Goal: Use online tool/utility: Utilize a website feature to perform a specific function

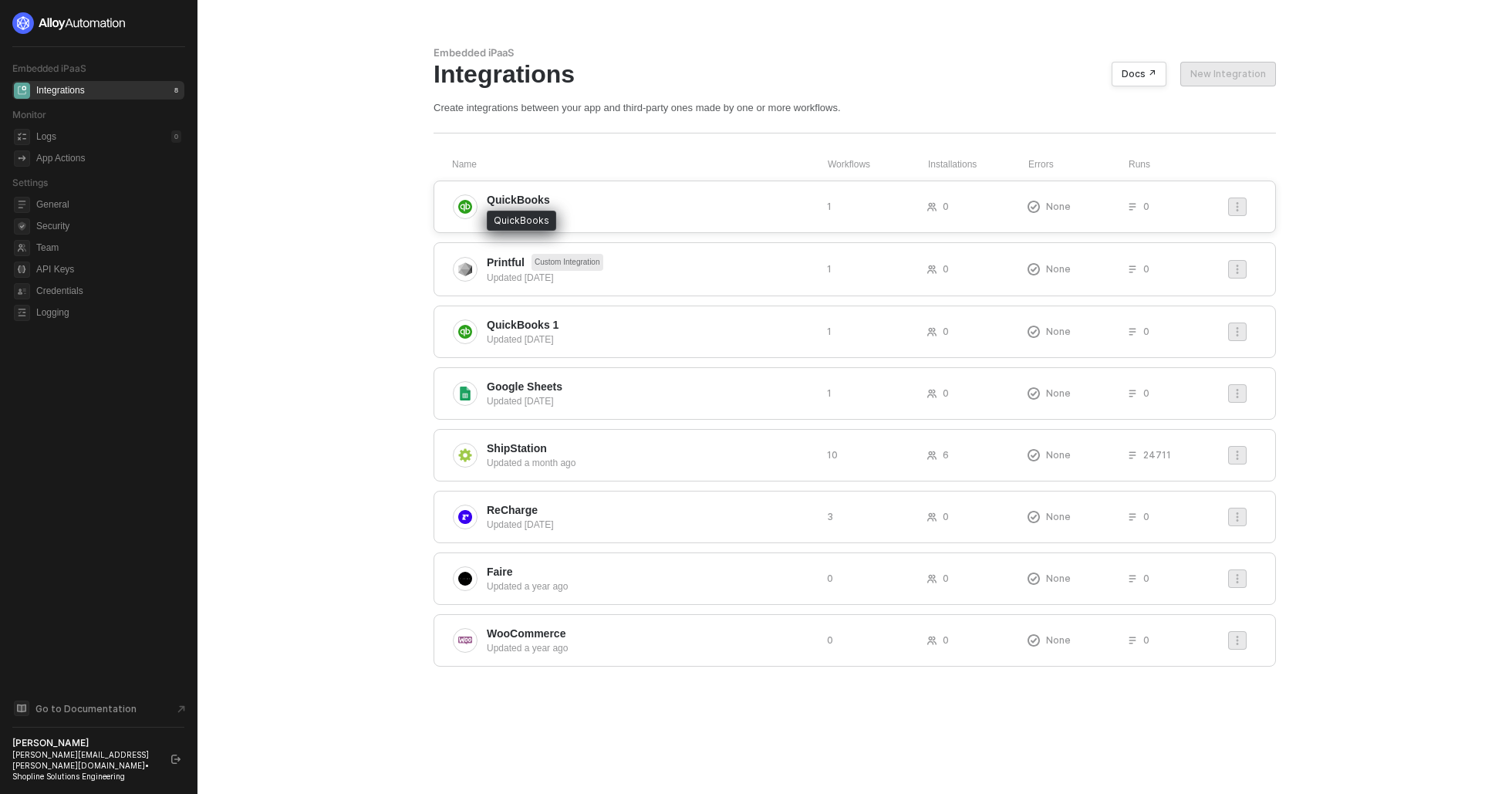
click at [502, 203] on span "QuickBooks" at bounding box center [518, 200] width 63 height 15
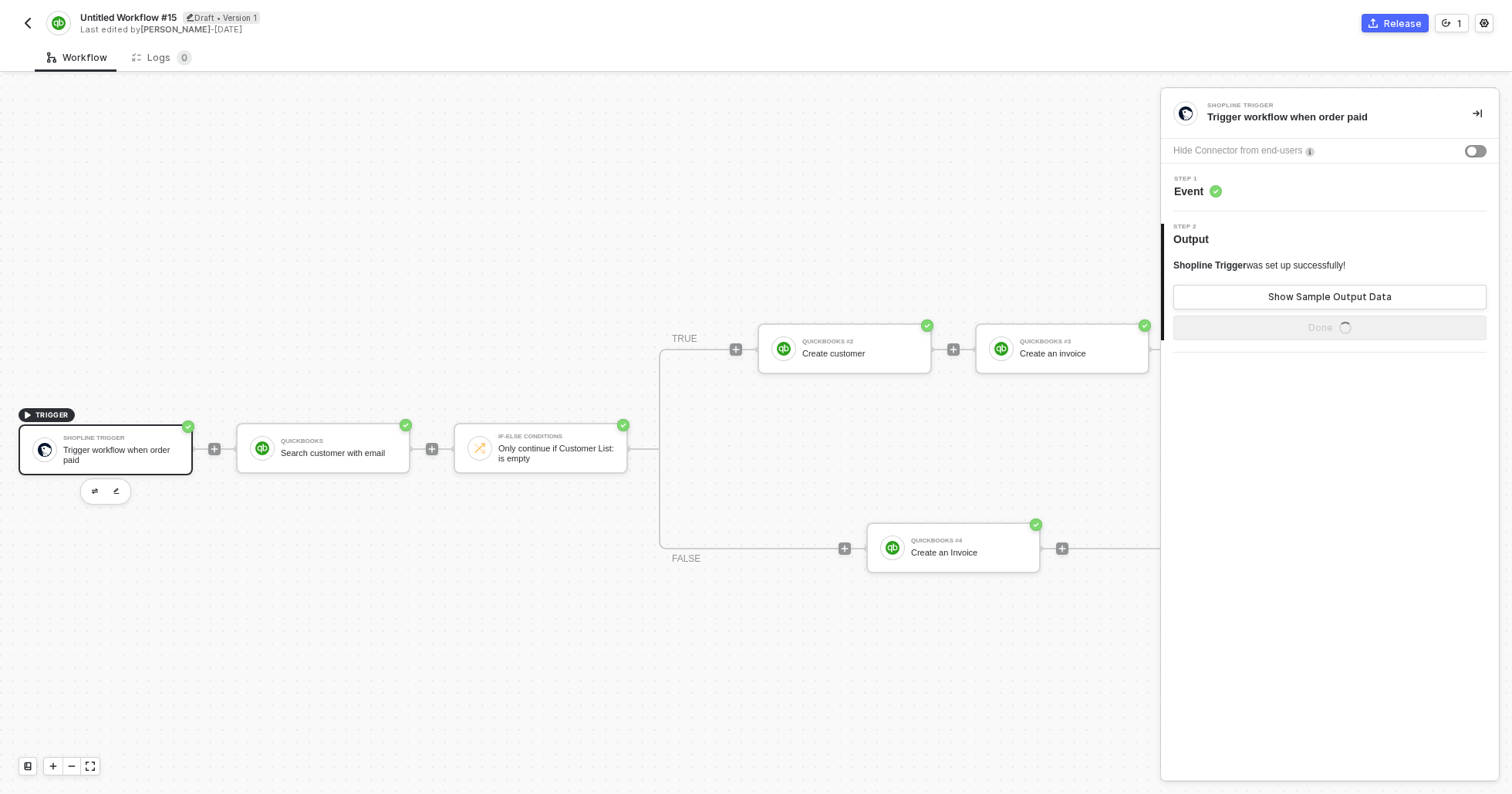
scroll to position [40, 0]
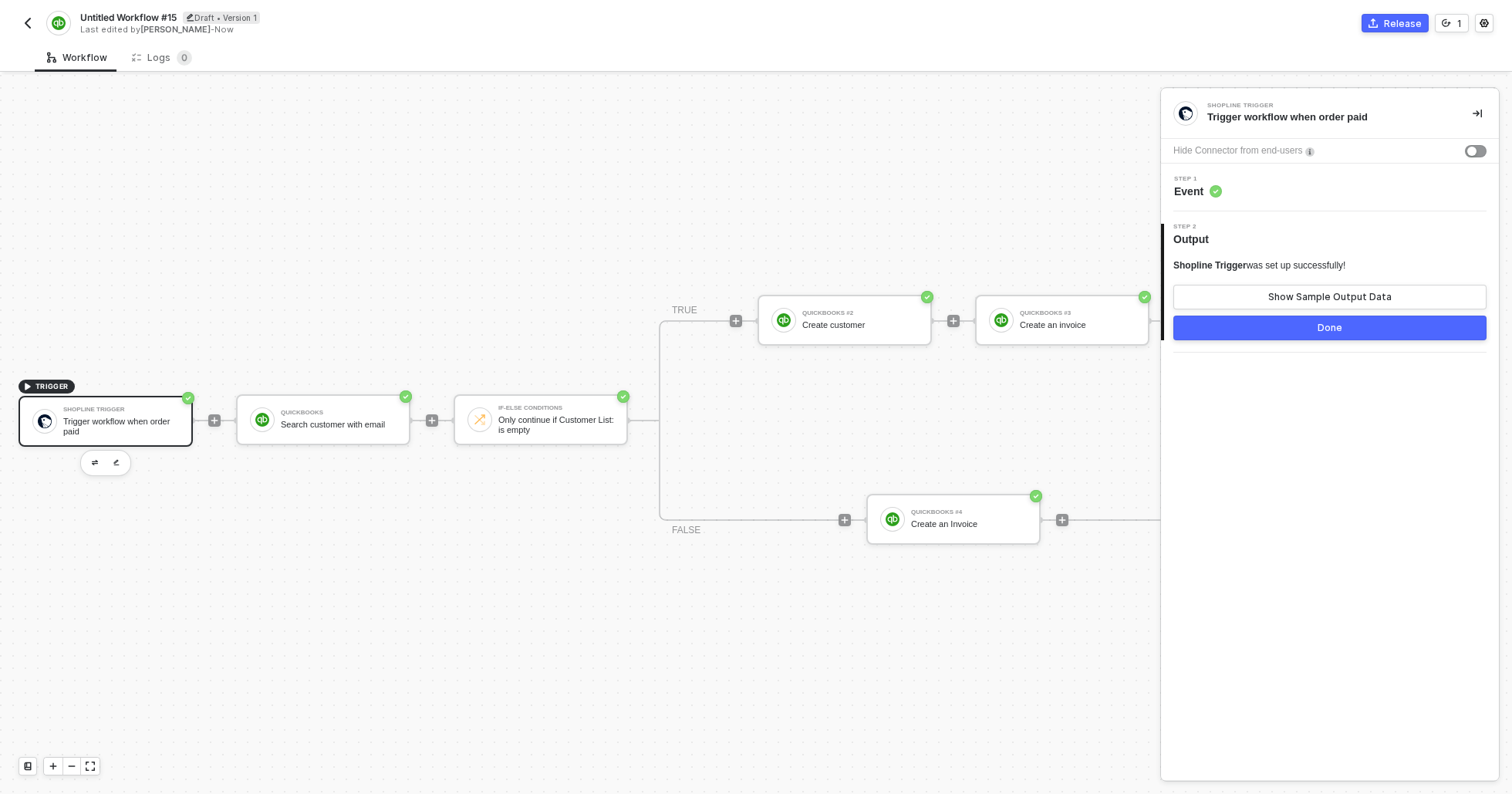
click at [869, 706] on div "TRIGGER Shopline Trigger Trigger workflow when order paid QuickBooks Search cus…" at bounding box center [638, 420] width 1276 height 748
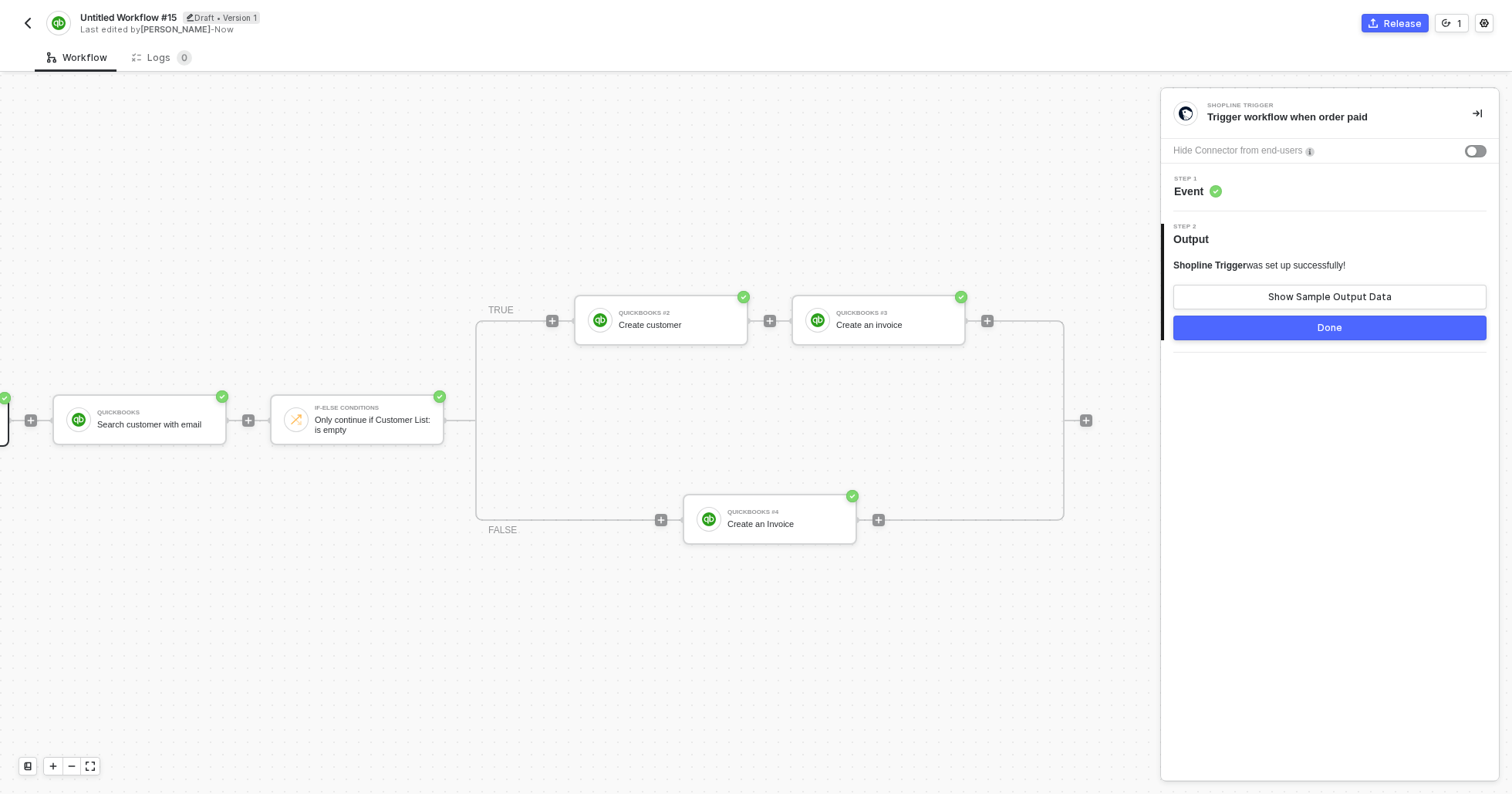
scroll to position [40, 217]
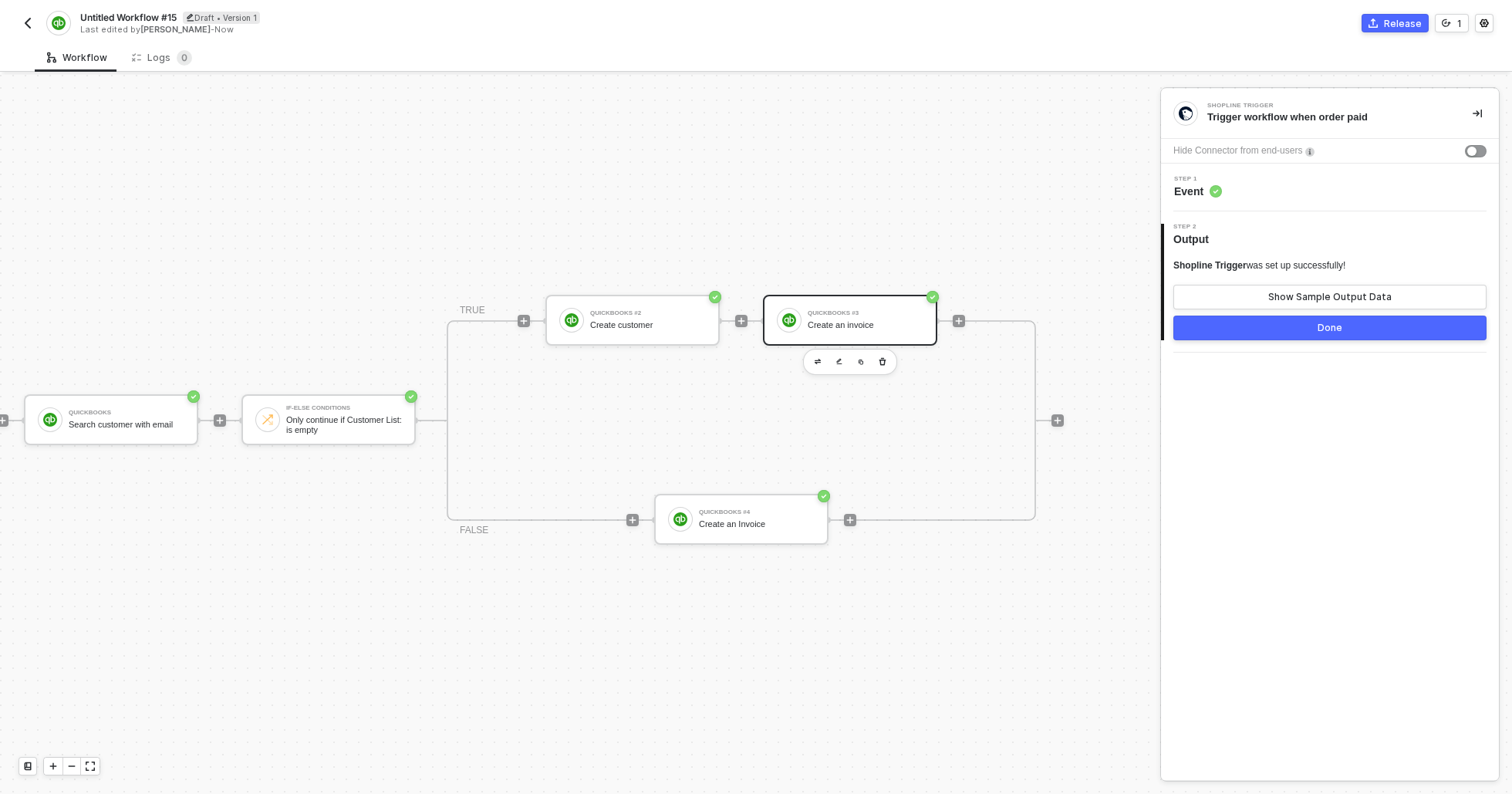
click at [823, 306] on div "QuickBooks #3 Create an invoice" at bounding box center [866, 320] width 116 height 29
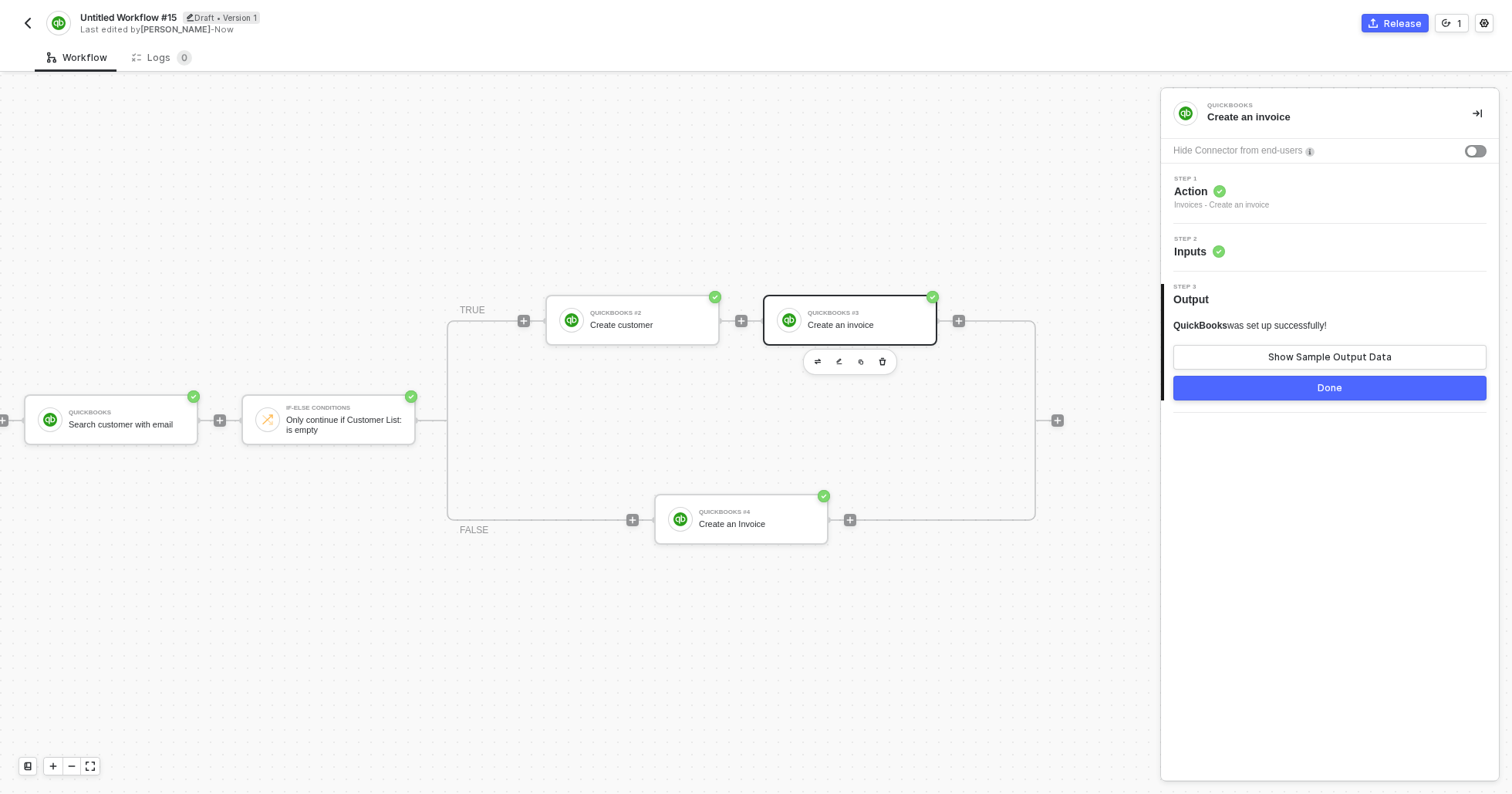
click at [1274, 228] on div "Step 2 Inputs" at bounding box center [1329, 248] width 338 height 48
click at [1198, 258] on span "Inputs" at bounding box center [1199, 252] width 51 height 15
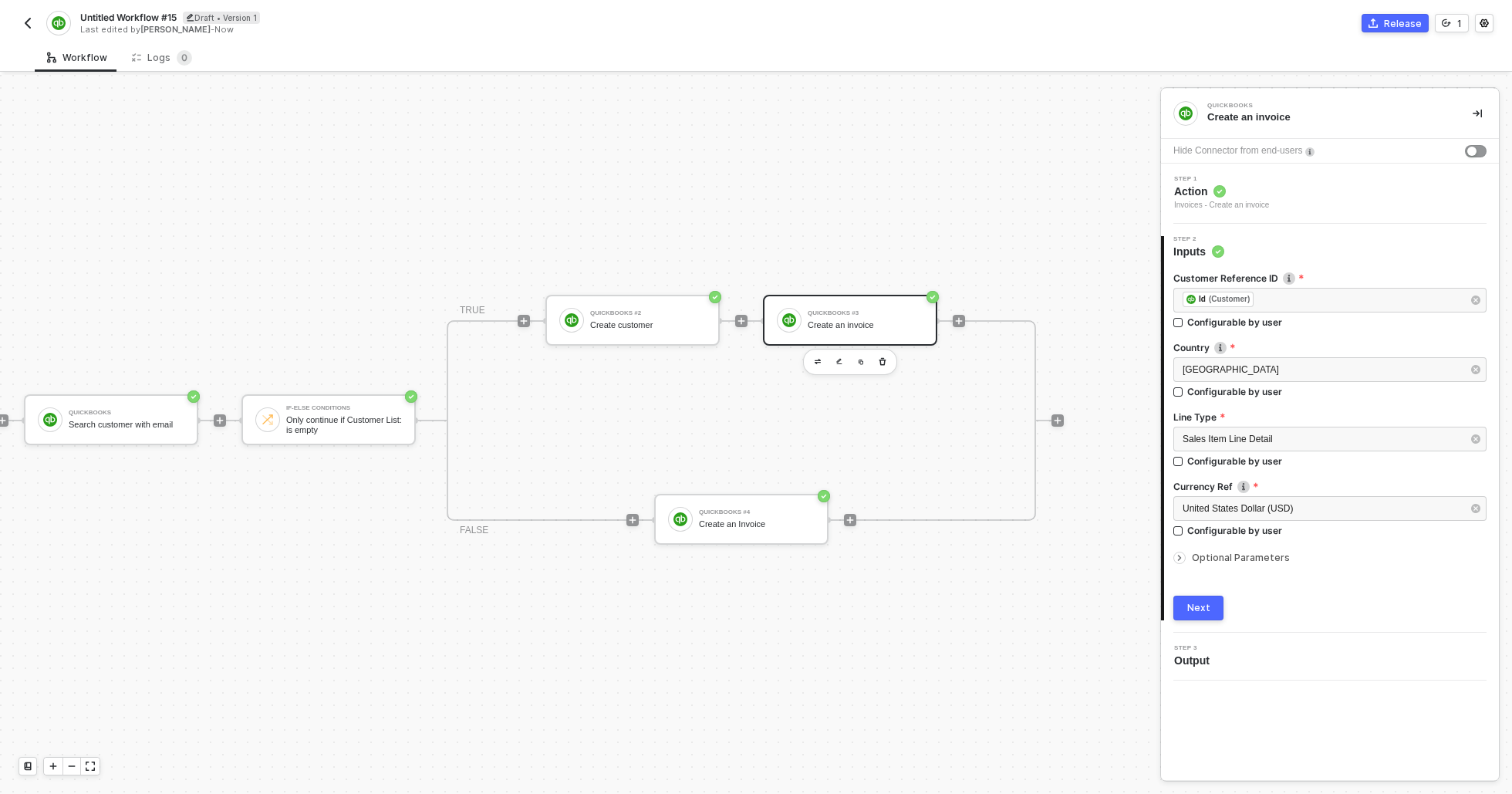
click at [896, 552] on div at bounding box center [850, 520] width 205 height 121
drag, startPoint x: 21, startPoint y: 277, endPoint x: 0, endPoint y: 262, distance: 25.8
click at [19, 275] on div "TRIGGER Shopline Trigger Trigger workflow when order paid QuickBooks Search cus…" at bounding box center [426, 420] width 1276 height 748
